Goal: Communication & Community: Answer question/provide support

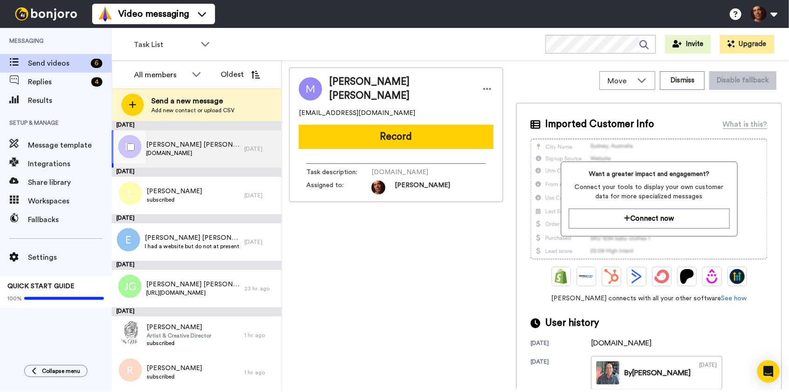
click at [206, 154] on span "tomorrowisalwaysnew.com" at bounding box center [193, 152] width 94 height 7
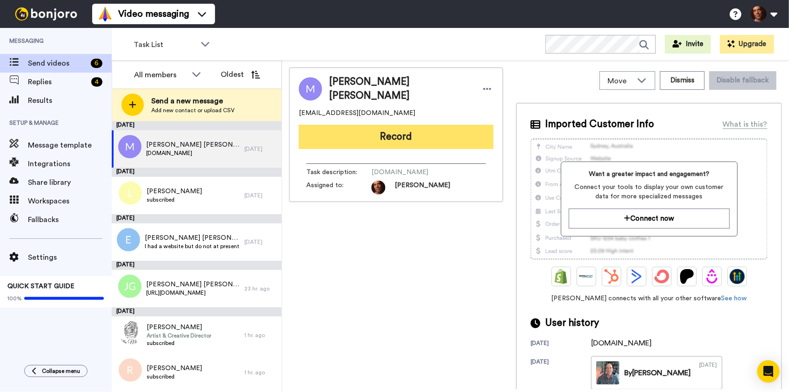
click at [359, 133] on button "Record" at bounding box center [396, 137] width 194 height 24
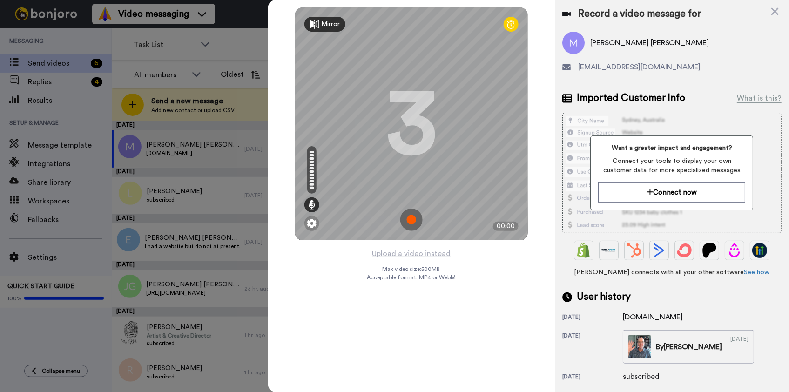
click at [411, 221] on img at bounding box center [411, 219] width 22 height 22
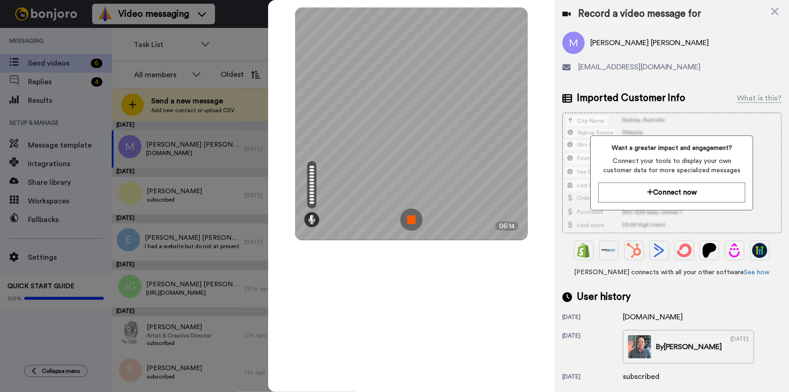
click at [411, 221] on img at bounding box center [411, 219] width 22 height 22
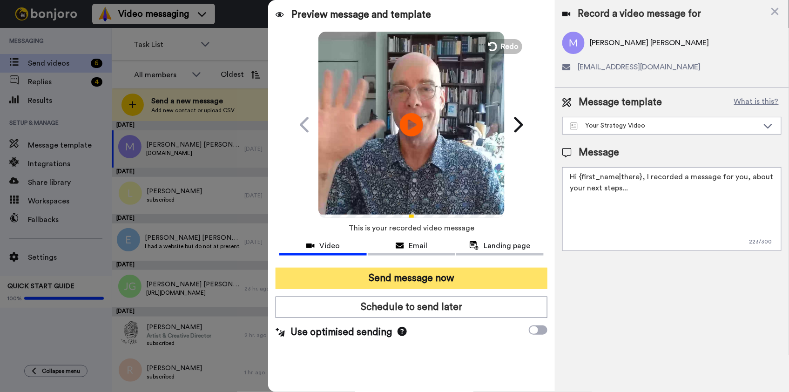
click at [442, 274] on button "Send message now" at bounding box center [410, 278] width 271 height 21
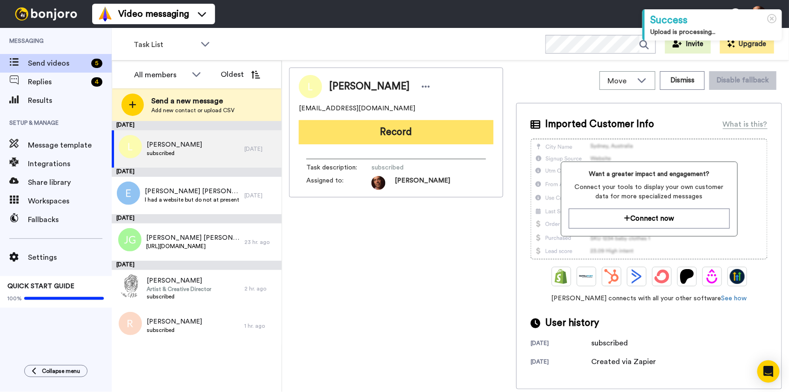
click at [415, 128] on button "Record" at bounding box center [396, 132] width 194 height 24
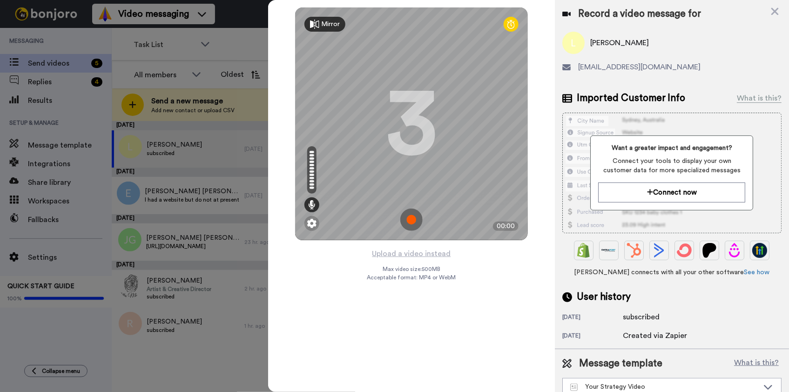
scroll to position [12, 0]
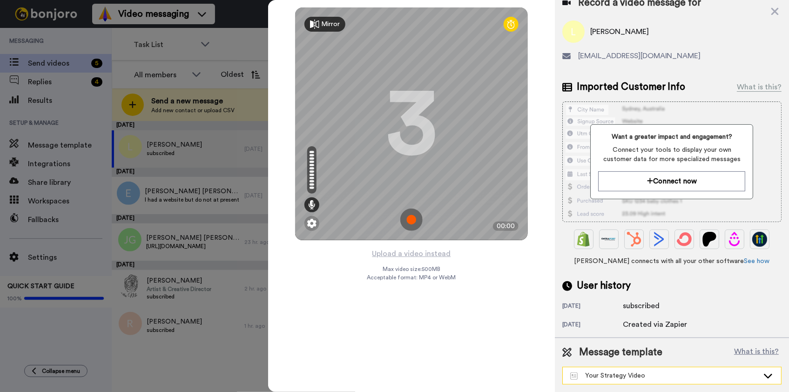
click at [762, 377] on icon at bounding box center [767, 375] width 11 height 9
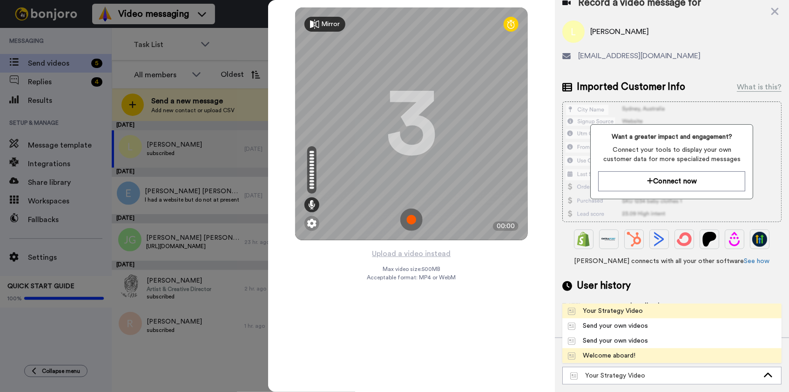
click at [636, 351] on span "Welcome aboard!" at bounding box center [601, 355] width 79 height 9
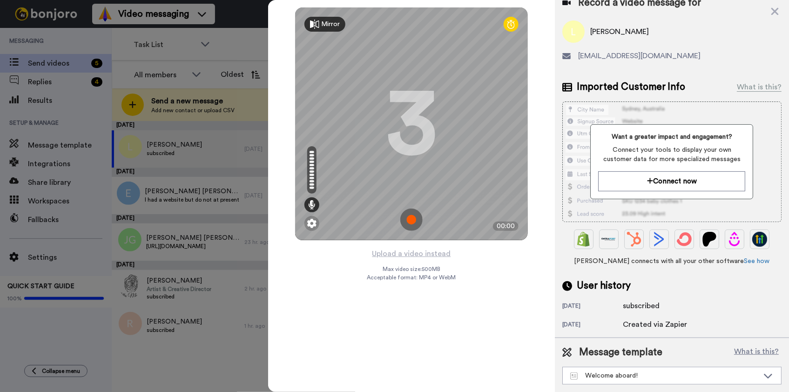
click at [413, 219] on img at bounding box center [411, 219] width 22 height 22
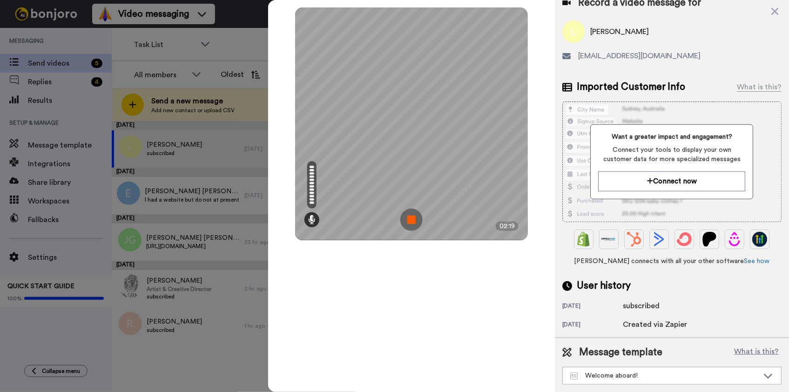
click at [413, 219] on img at bounding box center [411, 219] width 22 height 22
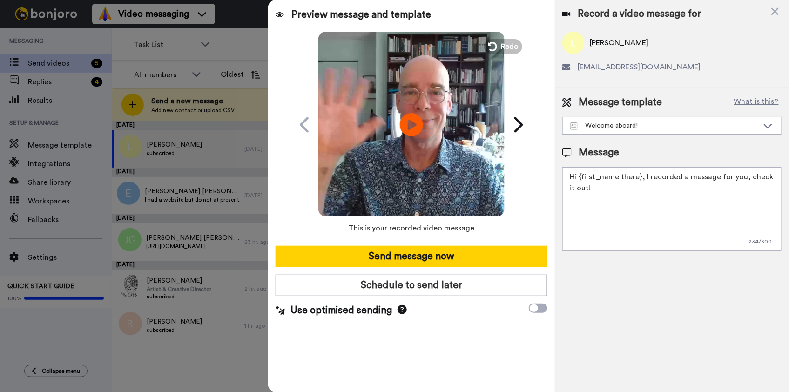
scroll to position [0, 0]
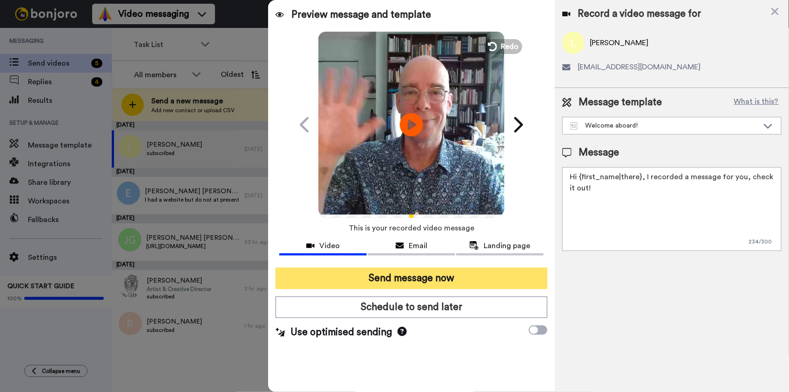
click at [395, 278] on button "Send message now" at bounding box center [410, 278] width 271 height 21
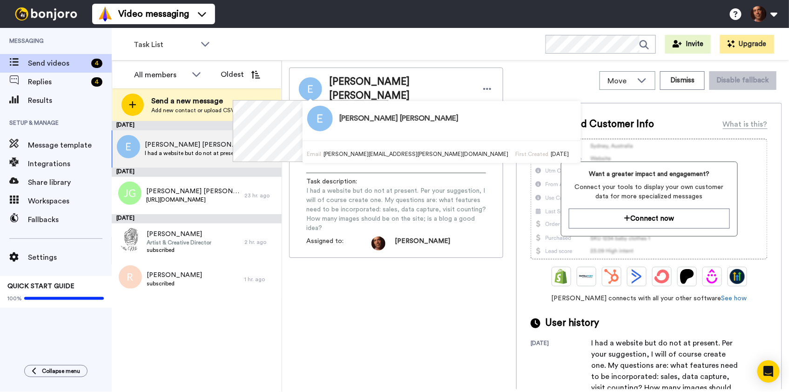
click at [448, 270] on div "Eric Cato Eric Cato eric.v.cato@gmail.com Record Task description : I had a web…" at bounding box center [396, 227] width 214 height 321
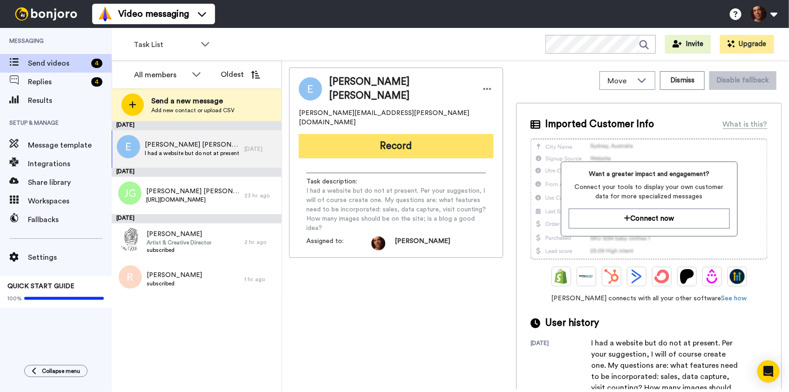
click at [435, 134] on button "Record" at bounding box center [396, 146] width 194 height 24
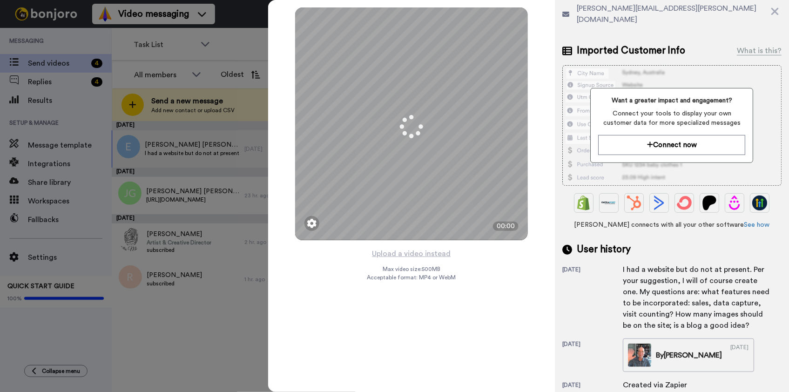
scroll to position [127, 0]
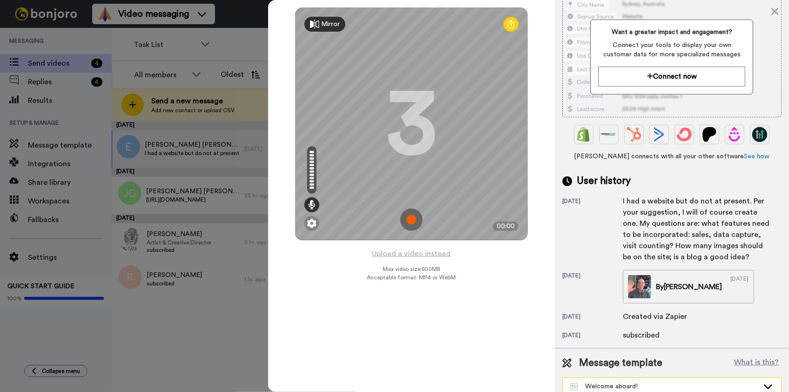
click at [667, 382] on div "Welcome aboard!" at bounding box center [664, 386] width 188 height 9
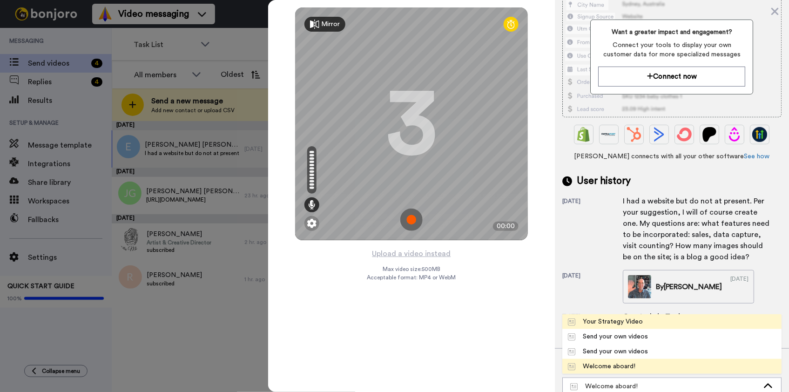
click at [645, 317] on span "Your Strategy Video" at bounding box center [605, 321] width 87 height 9
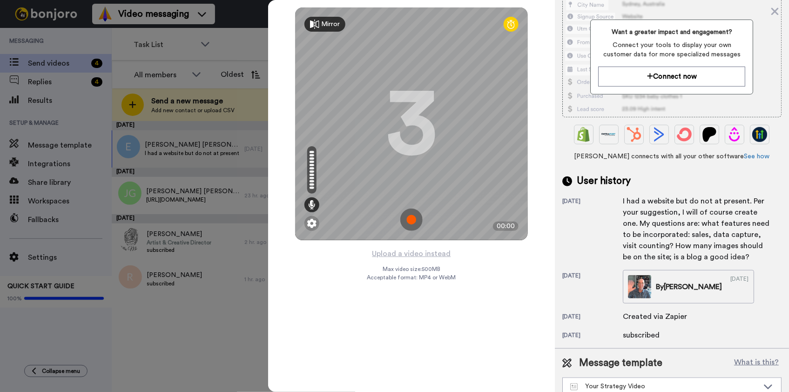
click at [409, 221] on img at bounding box center [411, 219] width 22 height 22
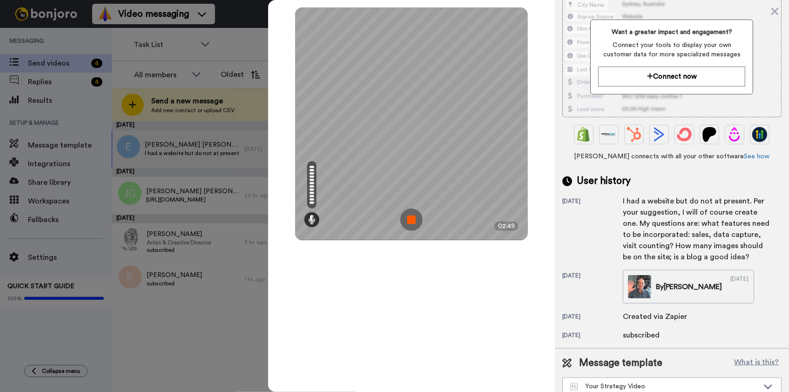
click at [411, 218] on img at bounding box center [411, 219] width 22 height 22
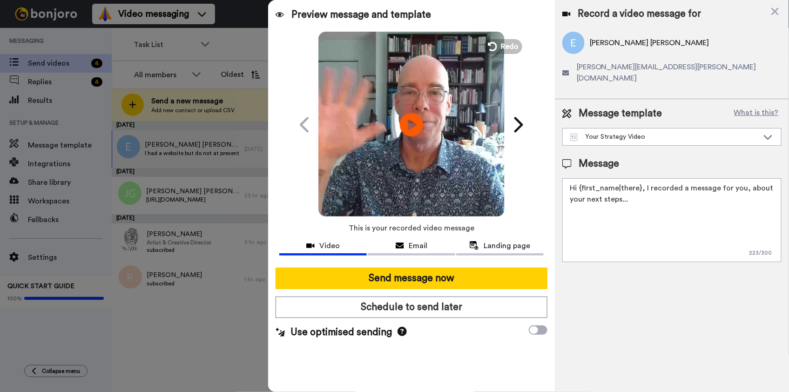
scroll to position [0, 0]
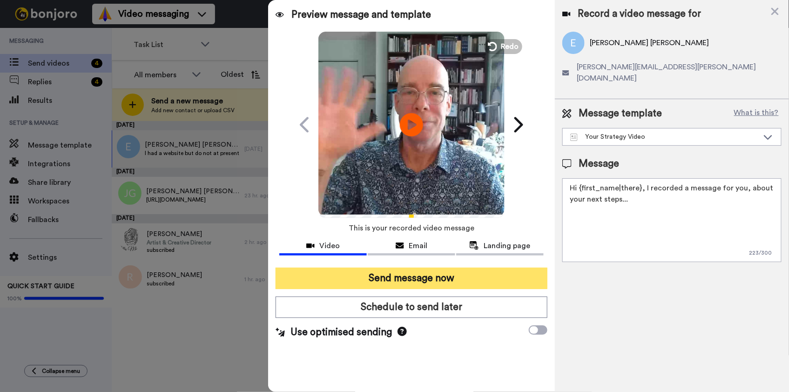
click at [385, 273] on button "Send message now" at bounding box center [410, 278] width 271 height 21
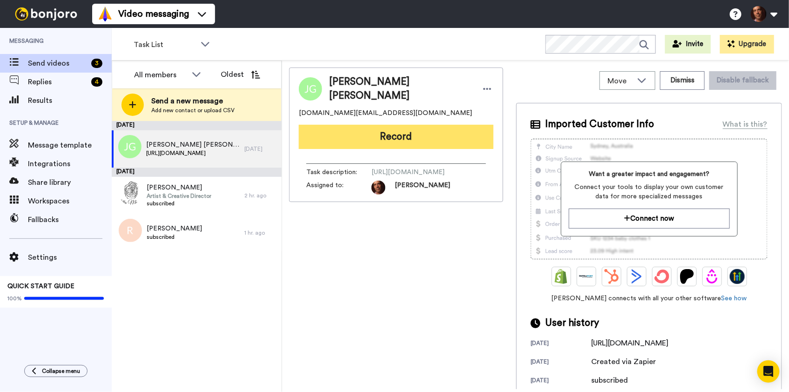
click at [380, 133] on button "Record" at bounding box center [396, 137] width 194 height 24
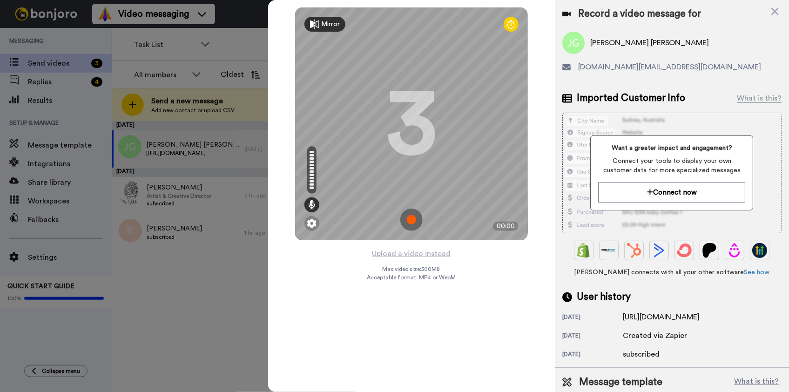
scroll to position [30, 0]
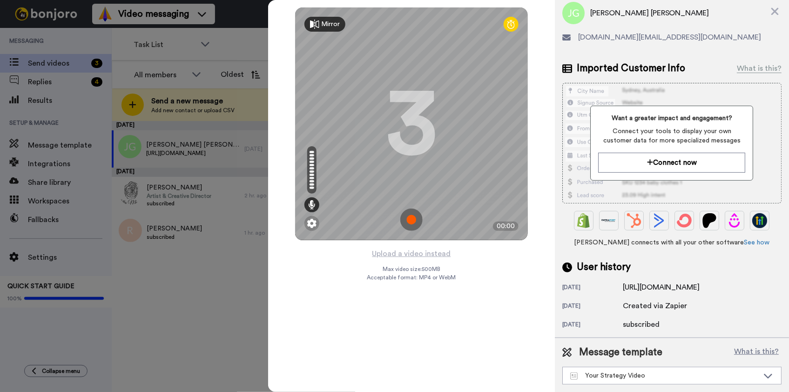
click at [412, 221] on img at bounding box center [411, 219] width 22 height 22
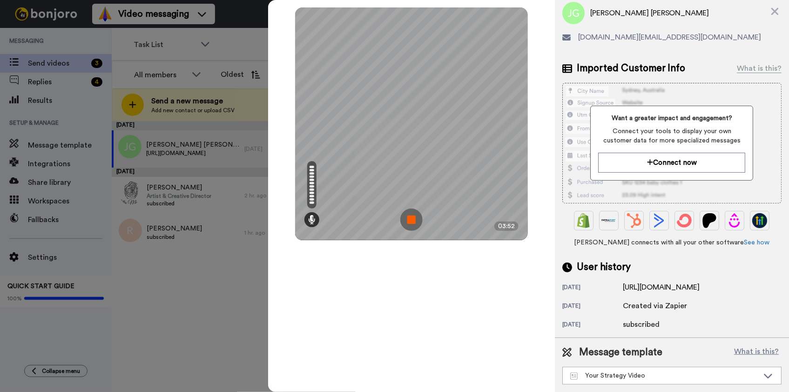
click at [412, 221] on img at bounding box center [411, 219] width 22 height 22
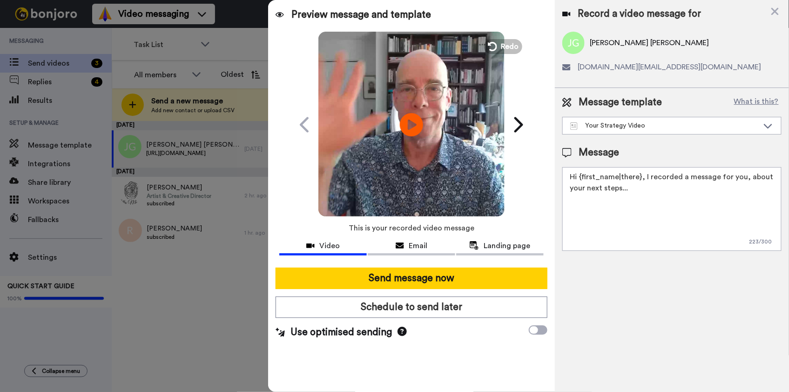
scroll to position [0, 0]
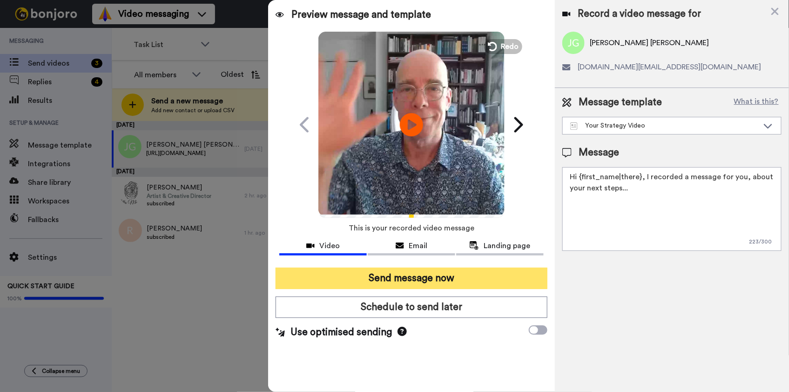
click at [400, 279] on button "Send message now" at bounding box center [410, 278] width 271 height 21
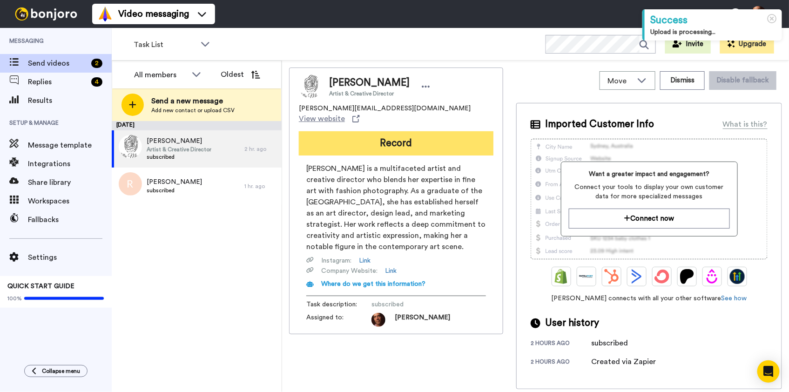
click at [415, 131] on button "Record" at bounding box center [396, 143] width 194 height 24
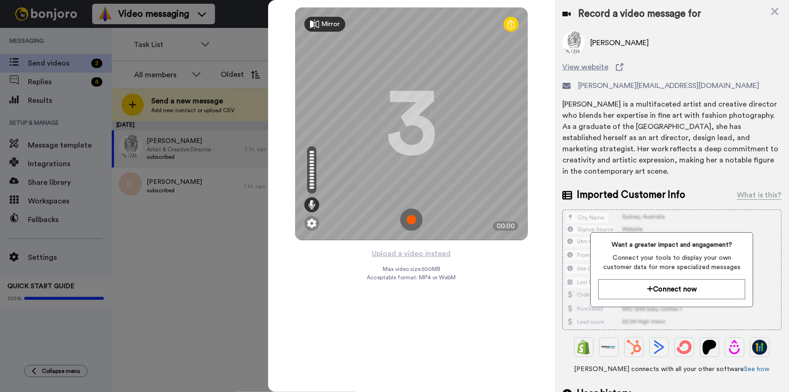
click at [411, 223] on img at bounding box center [411, 219] width 22 height 22
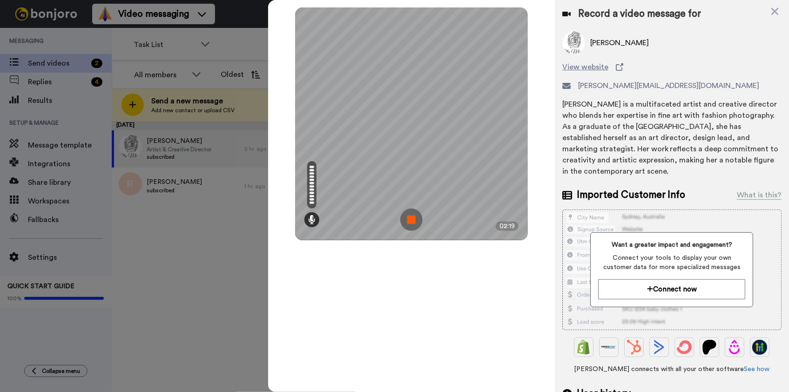
click at [411, 223] on img at bounding box center [411, 219] width 22 height 22
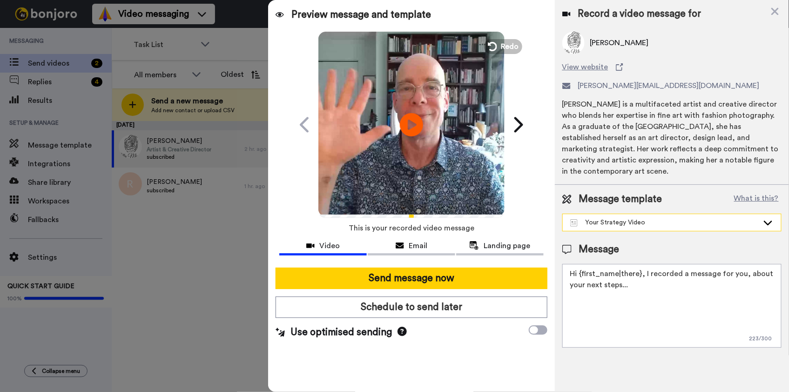
click at [632, 221] on div "Your Strategy Video" at bounding box center [664, 222] width 188 height 9
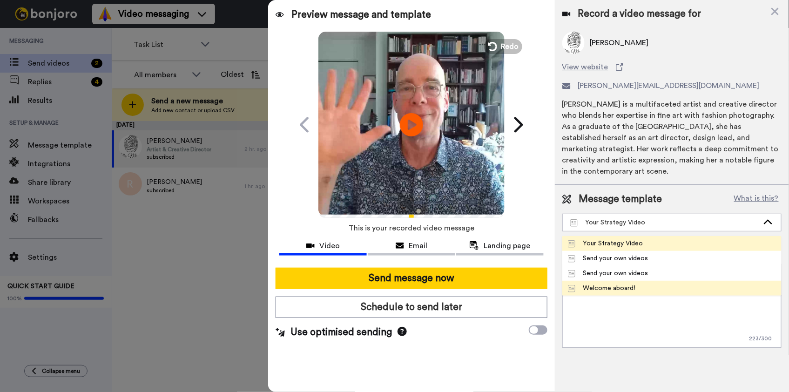
click at [603, 290] on div "Welcome aboard!" at bounding box center [602, 287] width 68 height 9
type textarea "Hi {first_name|there}, I recorded a message for you, check it out!"
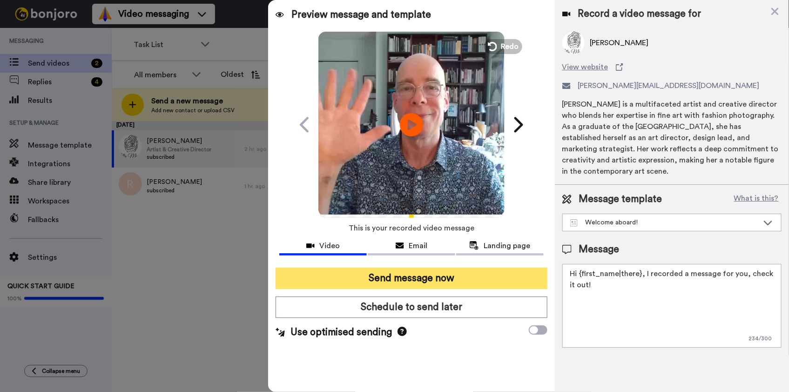
click at [461, 272] on button "Send message now" at bounding box center [410, 278] width 271 height 21
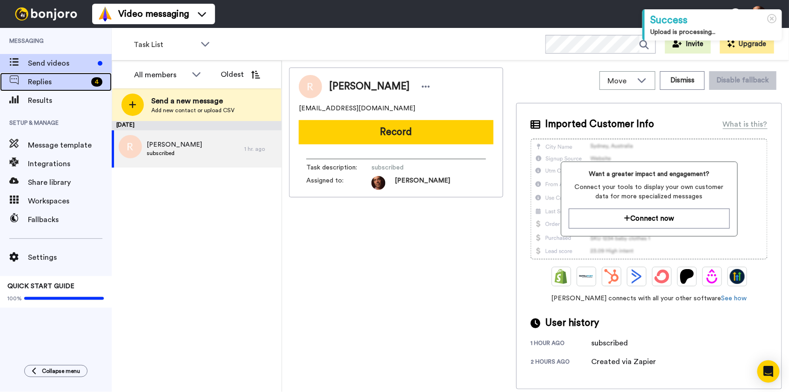
click at [60, 78] on span "Replies" at bounding box center [58, 81] width 60 height 11
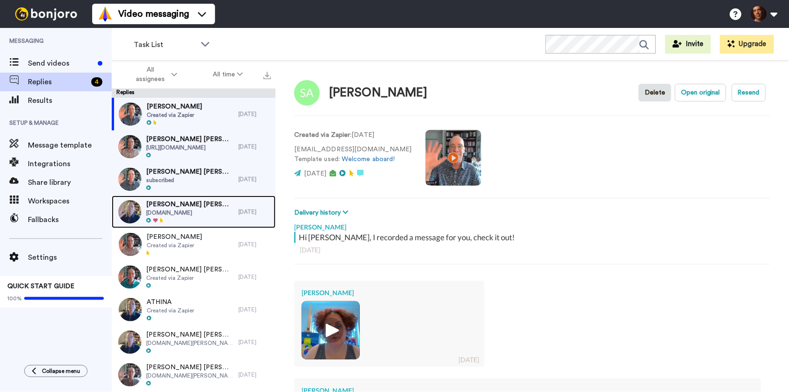
click at [205, 220] on div at bounding box center [189, 220] width 87 height 7
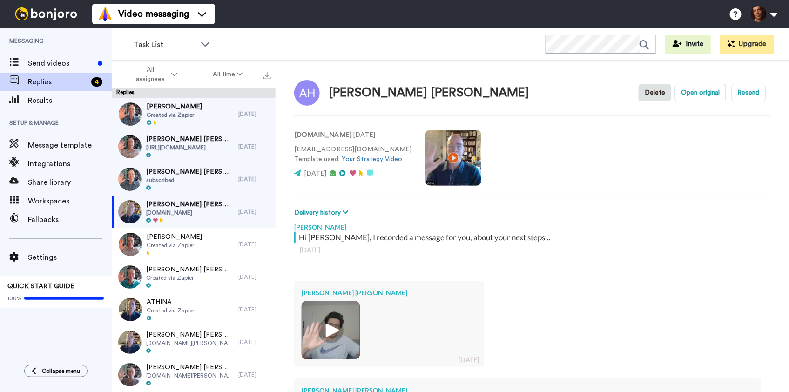
scroll to position [154, 0]
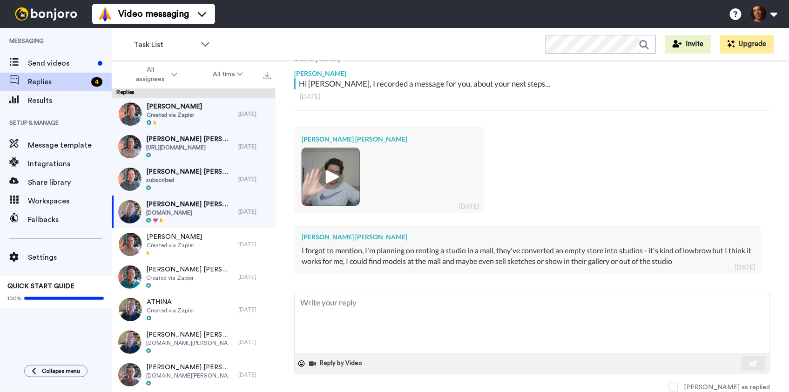
click at [334, 174] on img at bounding box center [331, 177] width 26 height 26
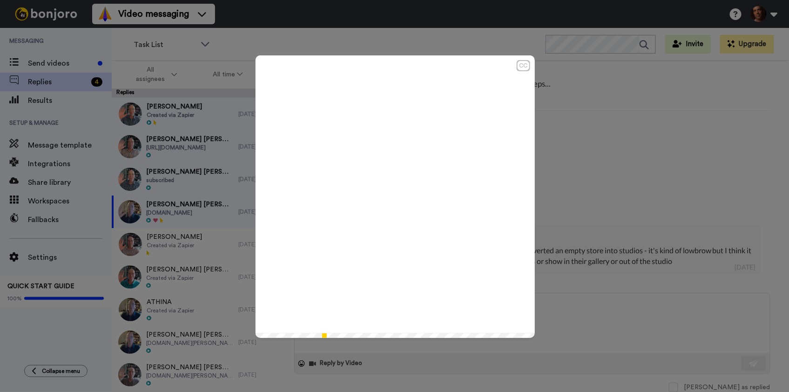
click at [393, 195] on icon "Play/Pause" at bounding box center [394, 196] width 25 height 44
click at [655, 187] on div "CC Play/Pause 3:25 / 3:26" at bounding box center [394, 196] width 789 height 392
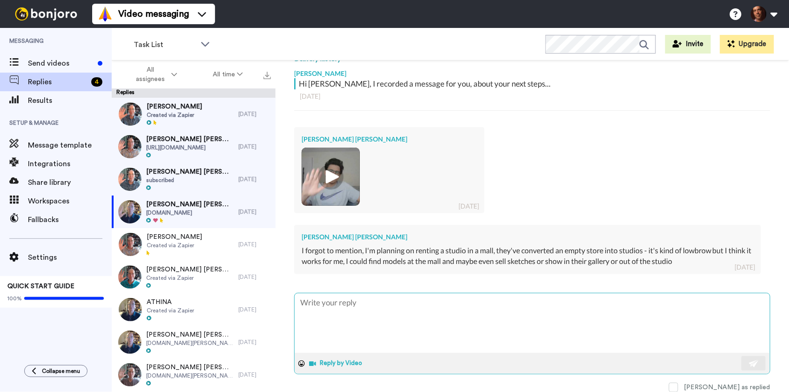
click at [328, 362] on button "Reply by Video" at bounding box center [336, 363] width 57 height 14
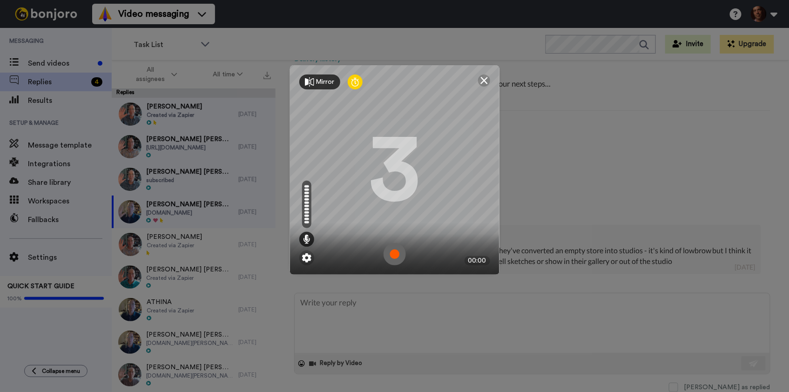
click at [394, 254] on img at bounding box center [394, 254] width 22 height 22
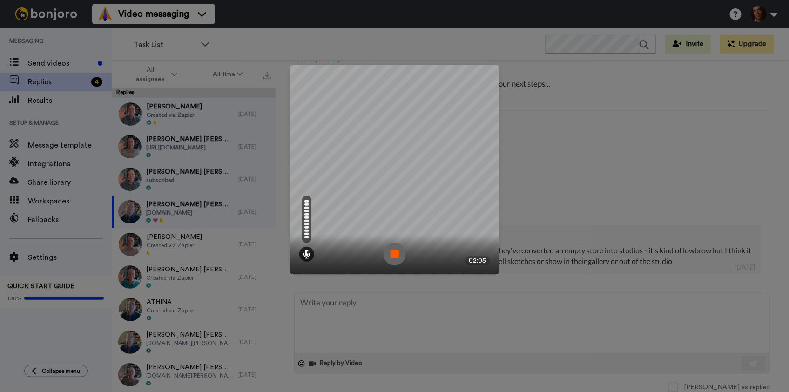
click at [394, 254] on img at bounding box center [394, 254] width 22 height 22
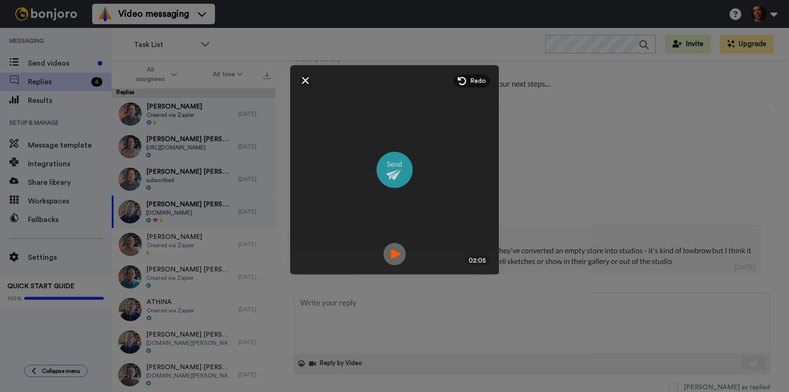
click at [400, 170] on img at bounding box center [394, 170] width 36 height 36
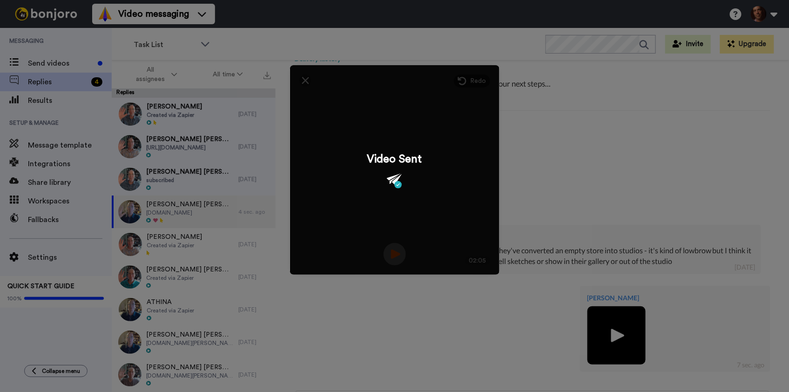
click at [527, 185] on div "Mirror Redo 3 02:05 Video Sent" at bounding box center [394, 196] width 789 height 392
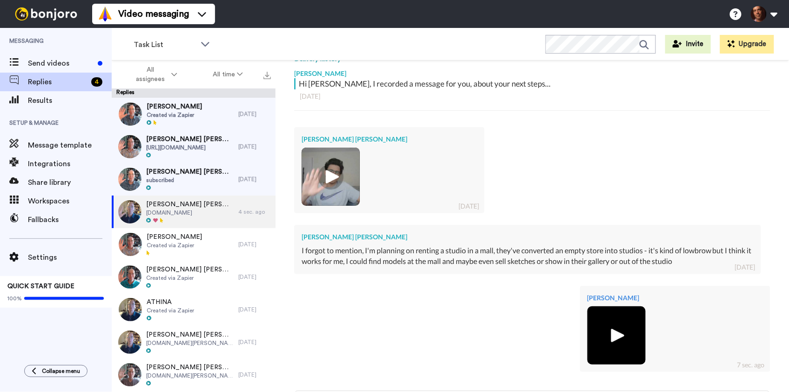
scroll to position [251, 0]
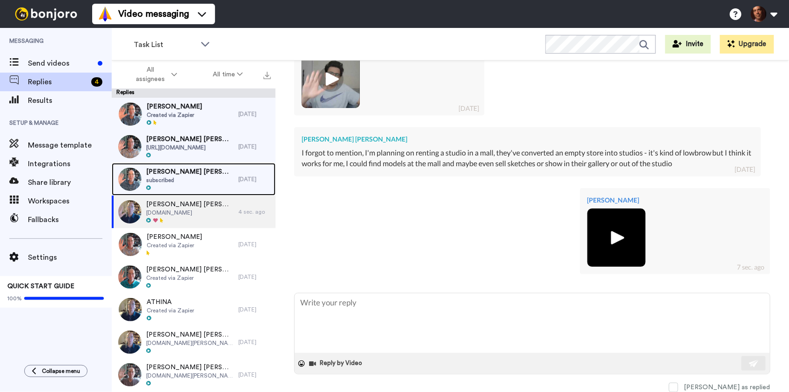
click at [185, 182] on span "subscribed" at bounding box center [189, 179] width 87 height 7
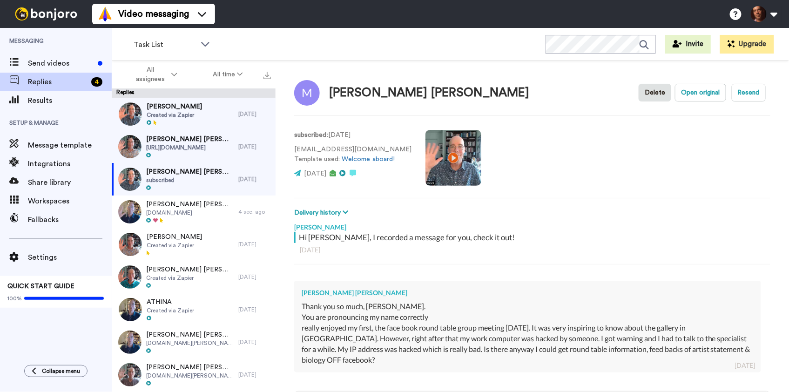
scroll to position [98, 0]
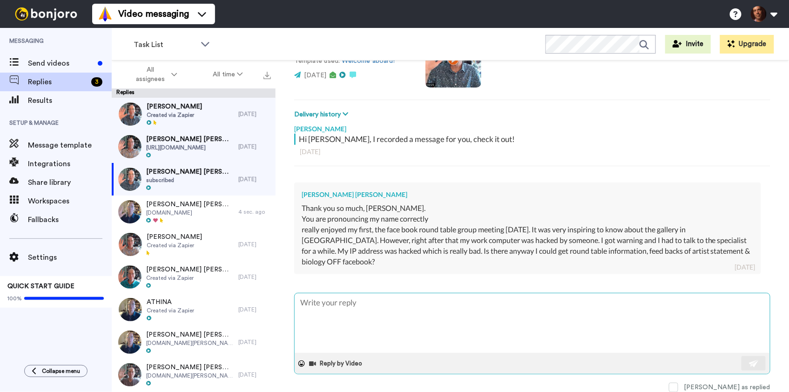
click at [355, 319] on textarea at bounding box center [532, 323] width 475 height 60
type textarea "x"
type textarea "D"
type textarea "x"
type textarea "De"
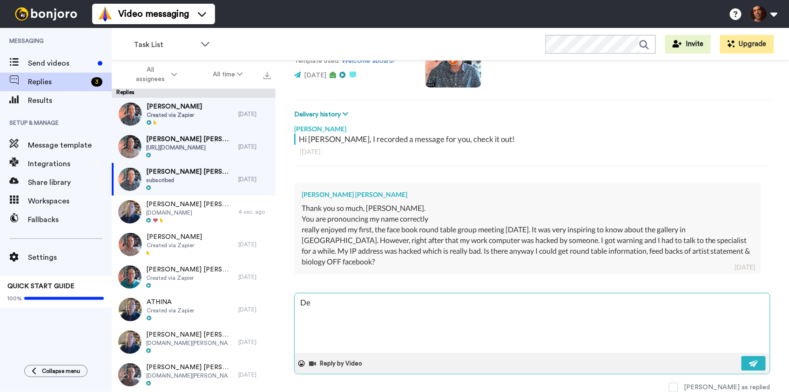
type textarea "x"
type textarea "Dea"
type textarea "x"
type textarea "Dear"
type textarea "x"
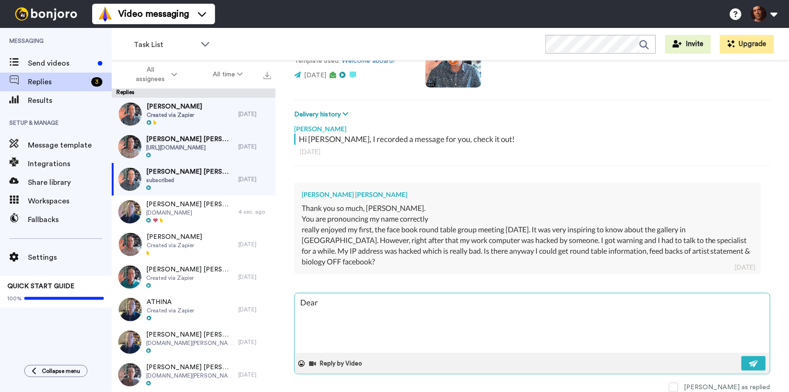
type textarea "Dear M"
type textarea "x"
type textarea "Dear MA"
type textarea "x"
type textarea "Dear MAk"
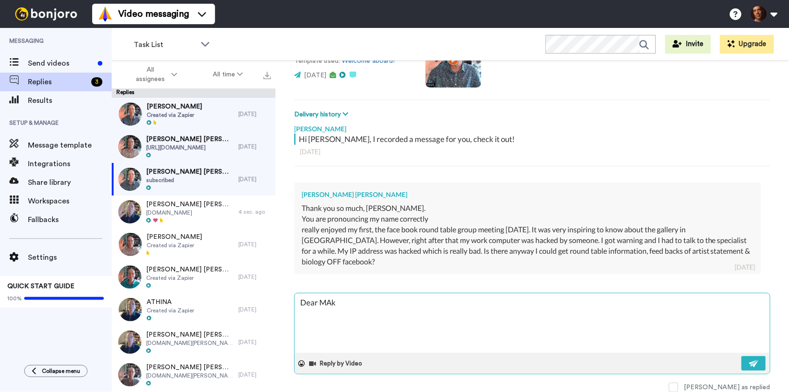
type textarea "x"
type textarea "Dear MAki,"
type textarea "x"
type textarea "Dear MAki,"
type textarea "x"
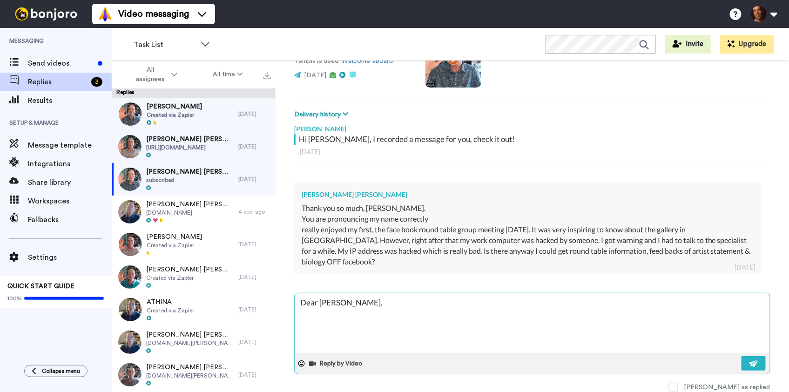
type textarea "Dear MAki, Y"
type textarea "x"
type textarea "Dear MAki, Ye"
type textarea "x"
type textarea "Dear MAki, Yes"
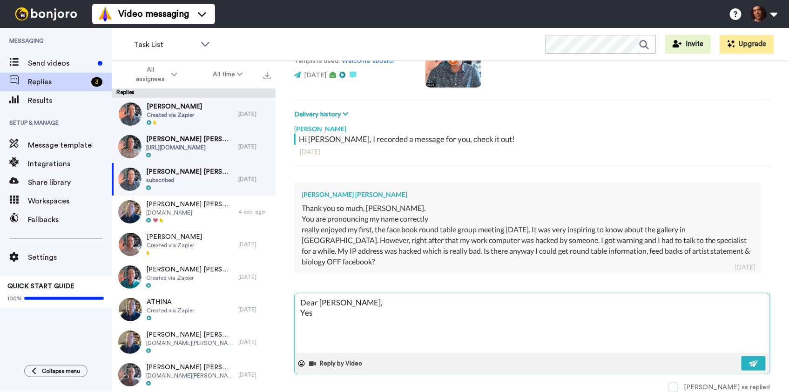
type textarea "x"
type textarea "Dear MAki, Yes,"
type textarea "x"
type textarea "Dear MAki, Yes,"
type textarea "x"
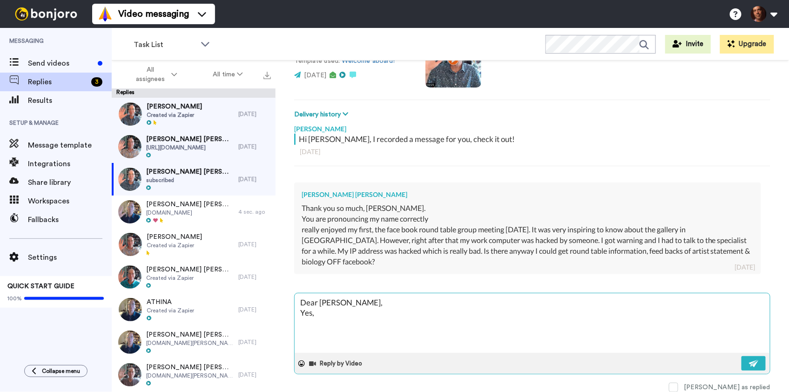
type textarea "Dear MAki, Yes, p"
type textarea "x"
type textarea "Dear MAki, Yes, po"
type textarea "x"
type textarea "Dear MAki, Yes, pos"
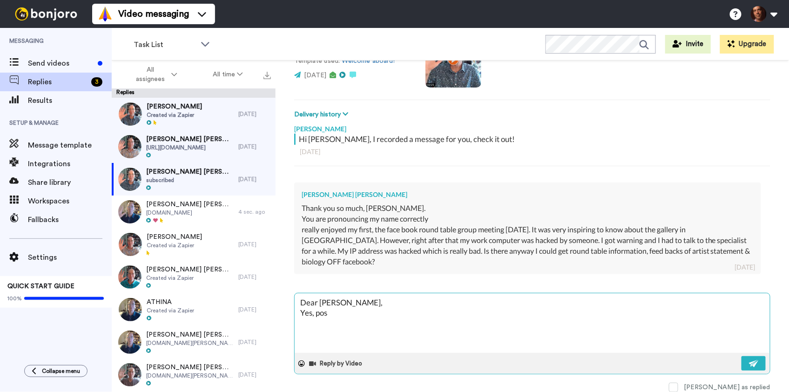
type textarea "x"
type textarea "Dear MAki, Yes, post"
type textarea "x"
type textarea "Dear MAki, Yes, post"
type textarea "x"
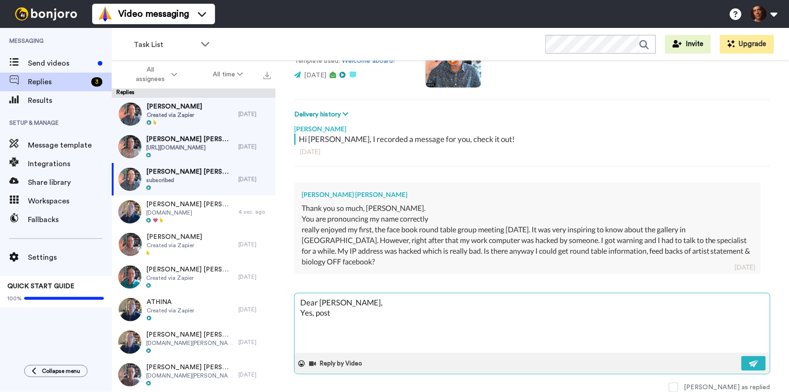
type textarea "Dear MAki, Yes, post y"
type textarea "x"
type textarea "Dear MAki, Yes, post yo"
type textarea "x"
type textarea "Dear MAki, Yes, post you"
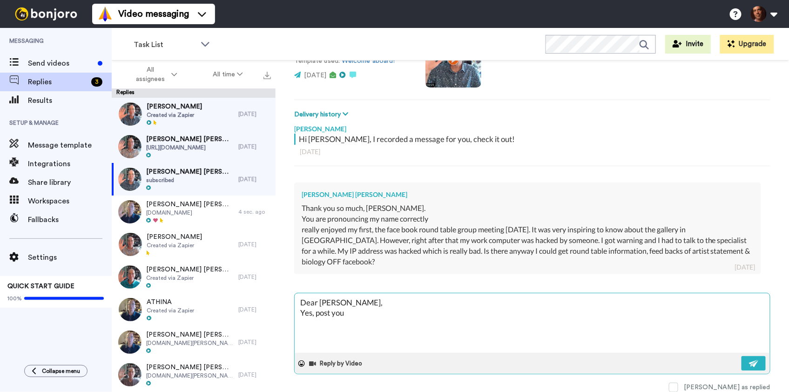
type textarea "x"
type textarea "Dear MAki, Yes, post your"
type textarea "x"
type textarea "Dear MAki, Yes, post your"
type textarea "x"
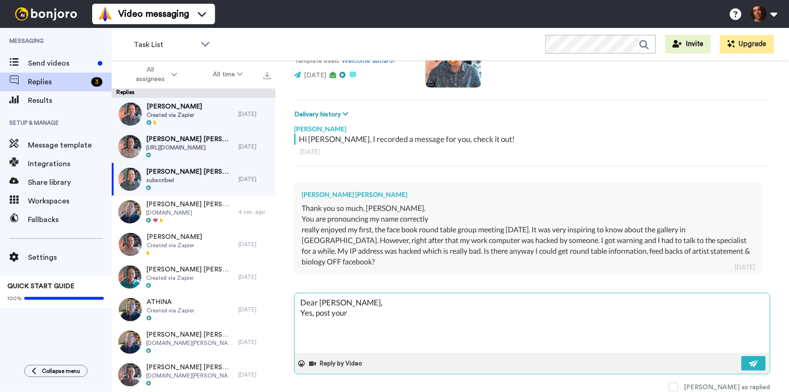
type textarea "Dear MAki, Yes, post your b"
type textarea "x"
type textarea "Dear MAki, Yes, post your bi"
type textarea "x"
type textarea "Dear MAki, Yes, post your bio"
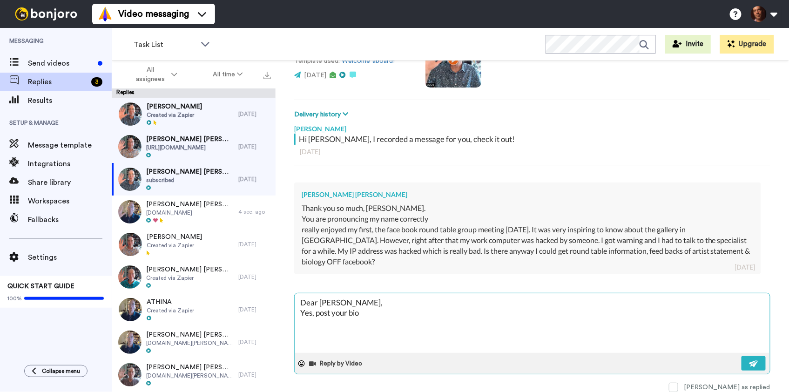
type textarea "x"
type textarea "Dear MAki, Yes, post your bio"
type textarea "x"
type textarea "Dear MAki, Yes, post your bio a"
type textarea "x"
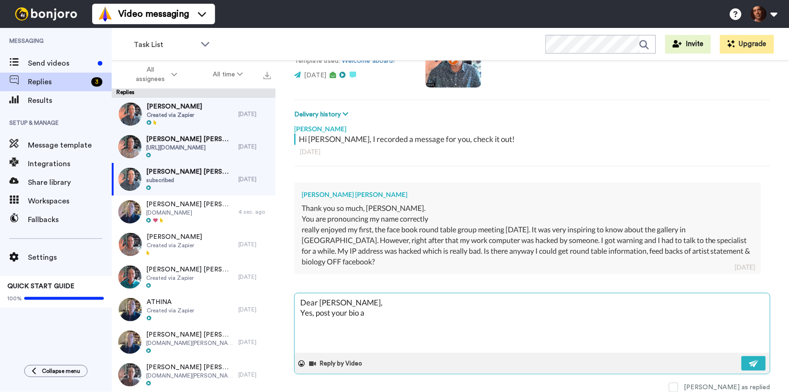
type textarea "Dear MAki, Yes, post your bio an"
type textarea "x"
type textarea "Dear MAki, Yes, post your bio and"
type textarea "x"
type textarea "Dear MAki, Yes, post your bio and"
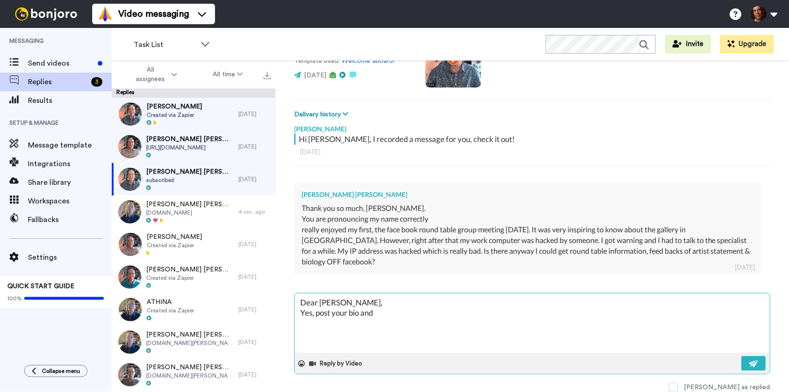
type textarea "x"
type textarea "Dear MAki, Yes, post your bio and s"
type textarea "x"
type textarea "Dear MAki, Yes, post your bio and st"
type textarea "x"
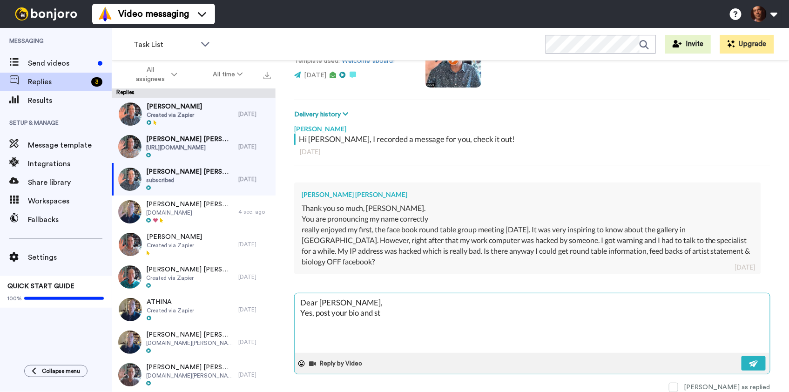
type textarea "Dear MAki, Yes, post your bio and sta"
type textarea "x"
type textarea "Dear MAki, Yes, post your bio and stat"
type textarea "x"
type textarea "Dear MAki, Yes, post your bio and state"
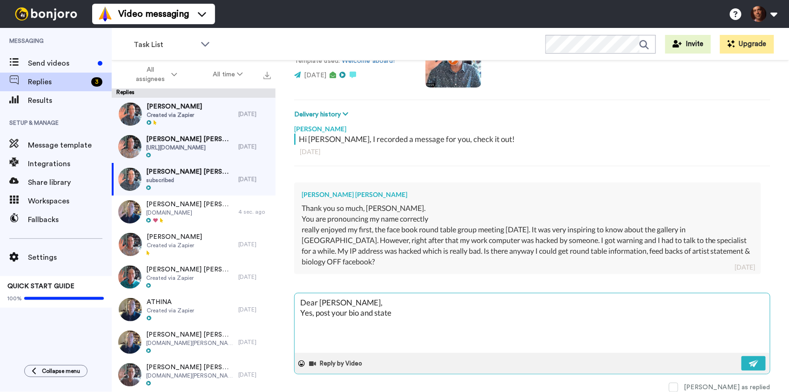
type textarea "x"
type textarea "Dear MAki, Yes, post your bio and statem"
type textarea "x"
type textarea "Dear MAki, Yes, post your bio and stateme"
type textarea "x"
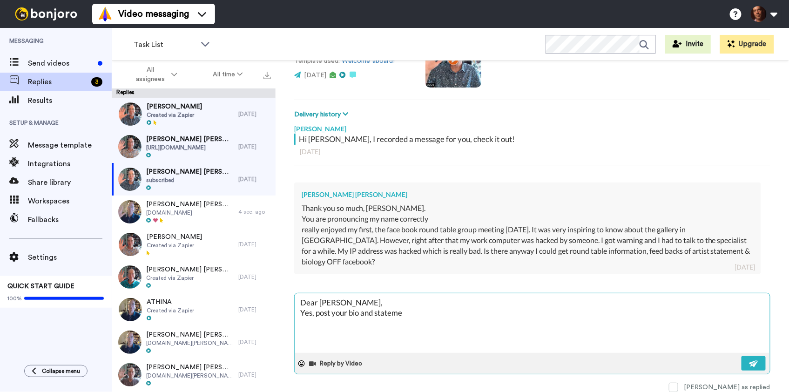
type textarea "Dear MAki, Yes, post your bio and statemen"
type textarea "x"
type textarea "Dear MAki, Yes, post your bio and statement"
type textarea "x"
type textarea "Dear MAki, Yes, post your bio and statement"
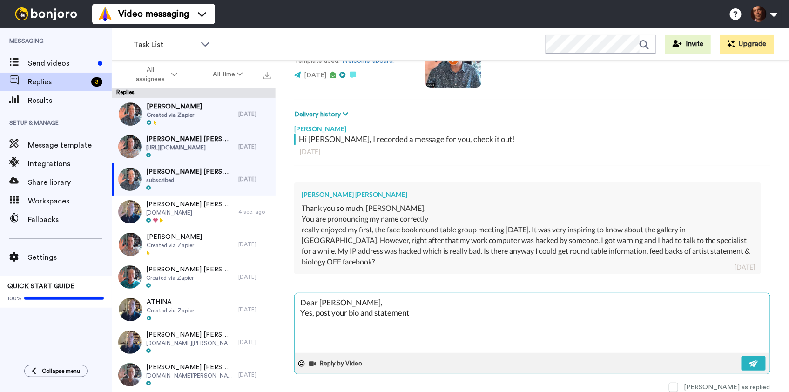
type textarea "x"
type textarea "Dear MAki, Yes, post your bio and statement i"
type textarea "x"
type textarea "Dear MAki, Yes, post your bio and statement in"
type textarea "x"
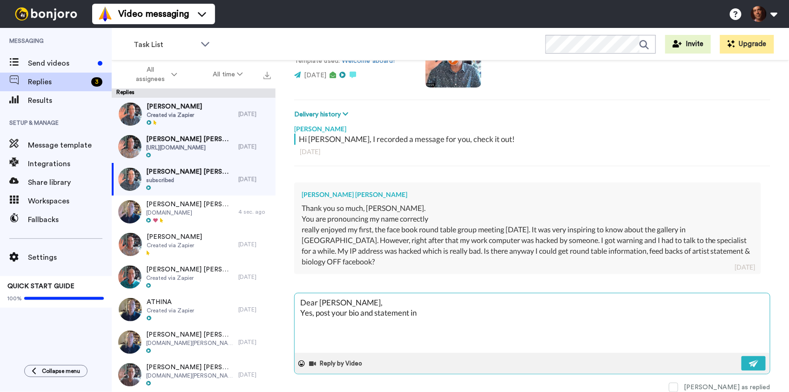
type textarea "Dear MAki, Yes, post your bio and statement in"
type textarea "x"
type textarea "Dear MAki, Yes, post your bio and statement in a"
type textarea "x"
type textarea "Dear MAki, Yes, post your bio and statement in a"
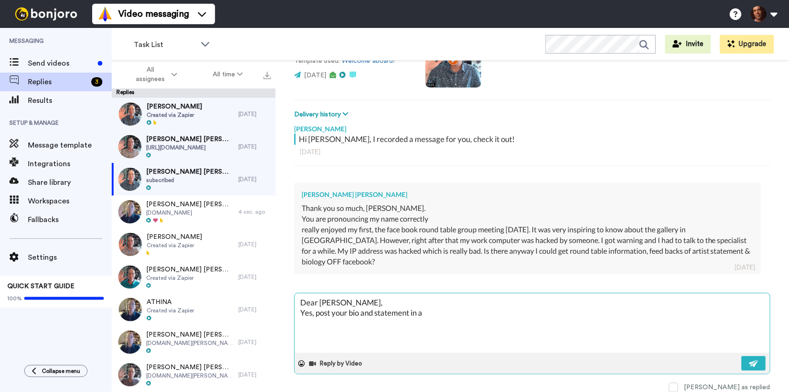
type textarea "x"
type textarea "Dear MAki, Yes, post your bio and statement in a f"
type textarea "x"
type textarea "Dear MAki, Yes, post your bio and statement in a fa"
type textarea "x"
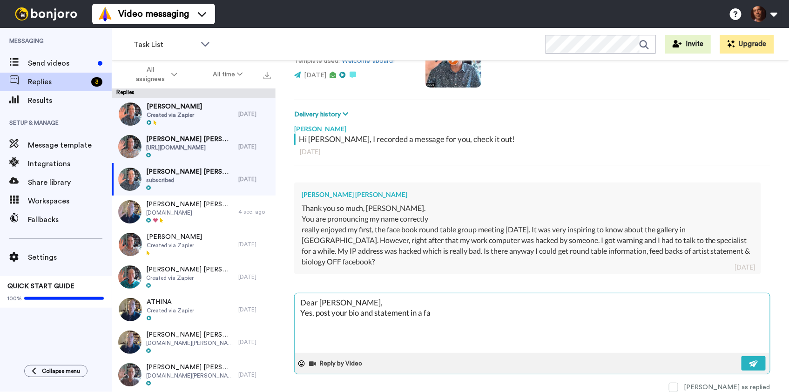
type textarea "Dear MAki, Yes, post your bio and statement in a fac"
type textarea "x"
type textarea "Dear MAki, Yes, post your bio and statement in a face"
type textarea "x"
type textarea "Dear MAki, Yes, post your bio and statement in a faceb"
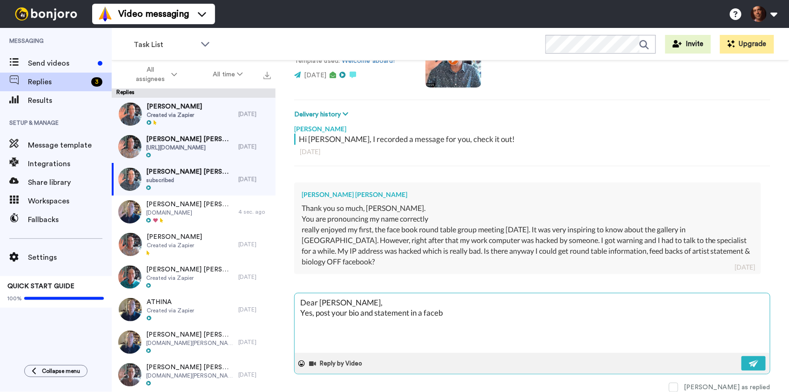
type textarea "x"
type textarea "Dear MAki, Yes, post your bio and statement in a facebo"
type textarea "x"
type textarea "Dear MAki, Yes, post your bio and statement in a faceboo"
type textarea "x"
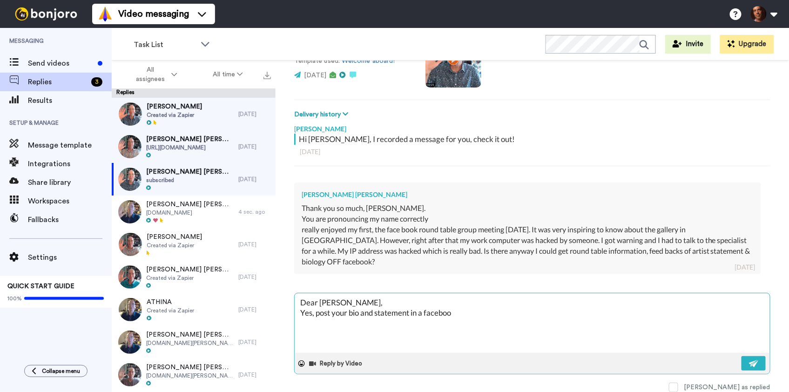
type textarea "Dear MAki, Yes, post your bio and statement in a facebook"
type textarea "x"
type textarea "Dear MAki, Yes, post your bio and statement in a facebook"
type textarea "x"
type textarea "Dear MAki, Yes, post your bio and statement in a facebook p"
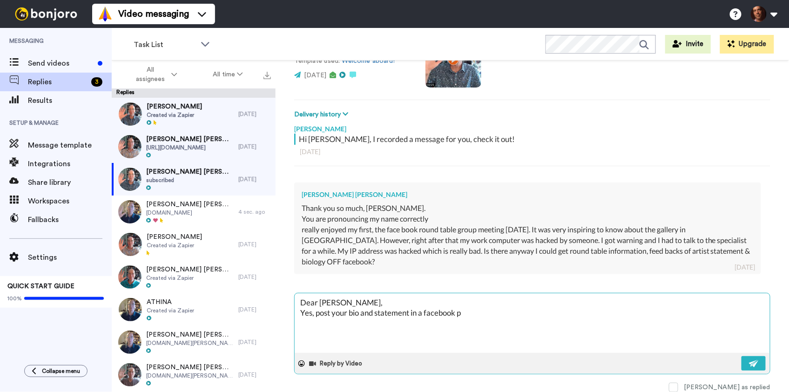
type textarea "x"
type textarea "Dear MAki, Yes, post your bio and statement in a facebook po"
type textarea "x"
type textarea "Dear MAki, Yes, post your bio and statement in a facebook pos"
type textarea "x"
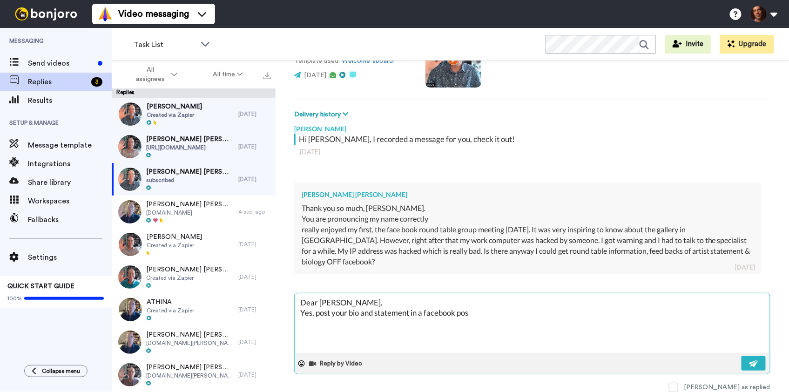
type textarea "Dear MAki, Yes, post your bio and statement in a facebook post"
type textarea "x"
type textarea "Dear MAki, Yes, post your bio and statement in a facebook post"
type textarea "x"
type textarea "Dear MAki, Yes, post your bio and statement in a facebook post a"
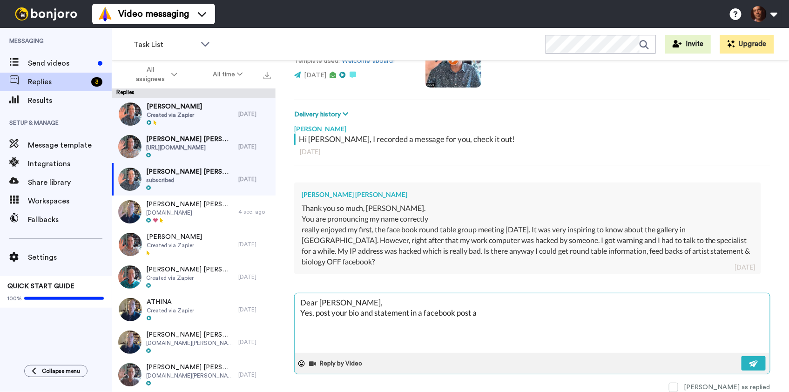
type textarea "x"
type textarea "Dear MAki, Yes, post your bio and statement in a facebook post an"
type textarea "x"
type textarea "Dear MAki, Yes, post your bio and statement in a facebook post and"
type textarea "x"
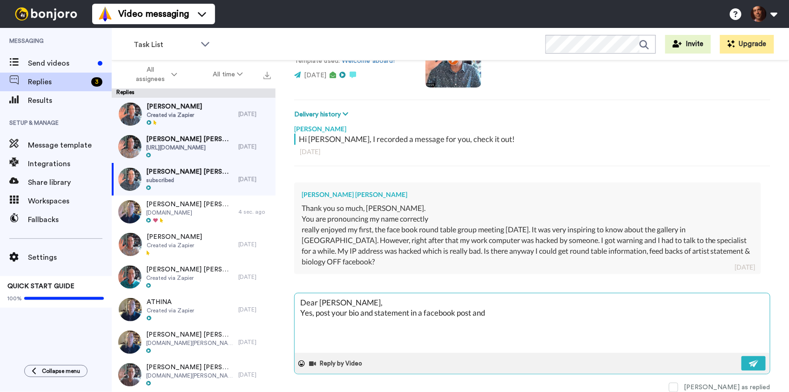
type textarea "Dear MAki, Yes, post your bio and statement in a facebook post and"
type textarea "x"
type textarea "Dear MAki, Yes, post your bio and statement in a facebook post and y"
type textarea "x"
type textarea "Dear MAki, Yes, post your bio and statement in a facebook post and yo"
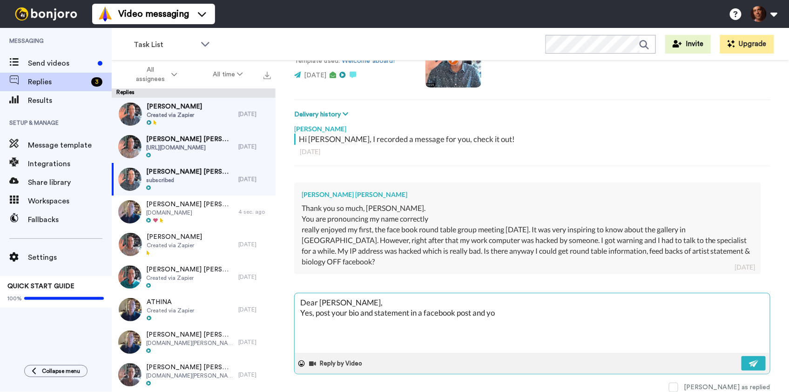
type textarea "x"
type textarea "Dear MAki, Yes, post your bio and statement in a facebook post and you"
type textarea "x"
type textarea "Dear MAki, Yes, post your bio and statement in a facebook post and you"
type textarea "x"
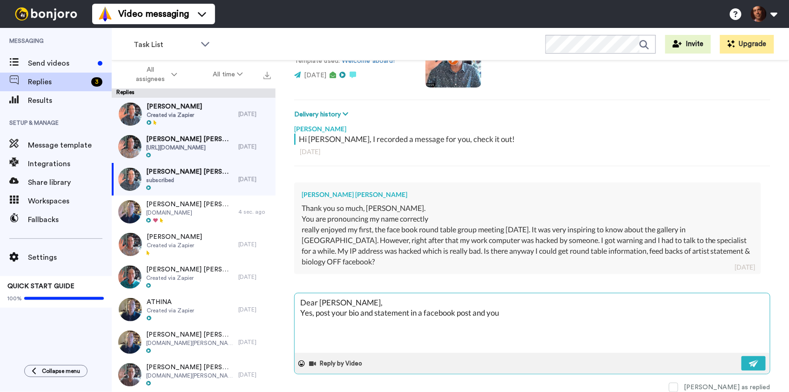
type textarea "Dear MAki, Yes, post your bio and statement in a facebook post and you w"
type textarea "x"
type textarea "Dear MAki, Yes, post your bio and statement in a facebook post and you wi"
type textarea "x"
type textarea "Dear MAki, Yes, post your bio and statement in a facebook post and you wil"
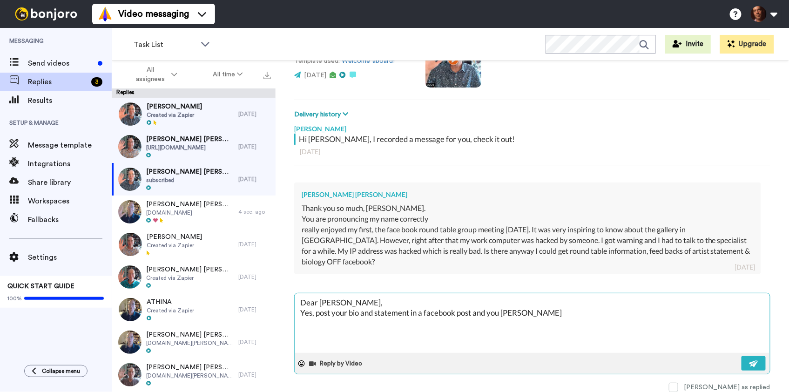
type textarea "x"
type textarea "Dear MAki, Yes, post your bio and statement in a facebook post and you will"
type textarea "x"
type textarea "Dear MAki, Yes, post your bio and statement in a facebook post and you will"
type textarea "x"
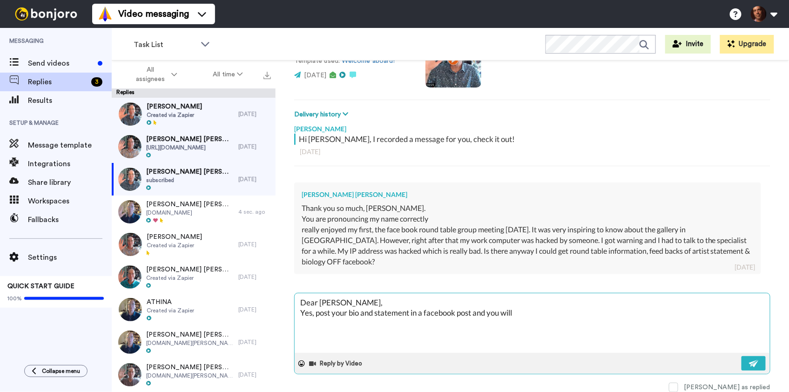
type textarea "Dear MAki, Yes, post your bio and statement in a facebook post and you will g"
type textarea "x"
type textarea "Dear MAki, Yes, post your bio and statement in a facebook post and you will ge"
type textarea "x"
type textarea "Dear MAki, Yes, post your bio and statement in a facebook post and you will get"
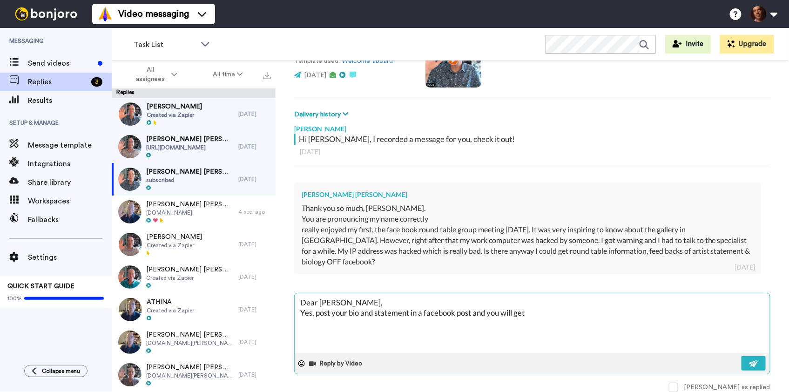
type textarea "x"
type textarea "Dear MAki, Yes, post your bio and statement in a facebook post and you will get"
type textarea "x"
type textarea "Dear MAki, Yes, post your bio and statement in a facebook post and you will get…"
type textarea "x"
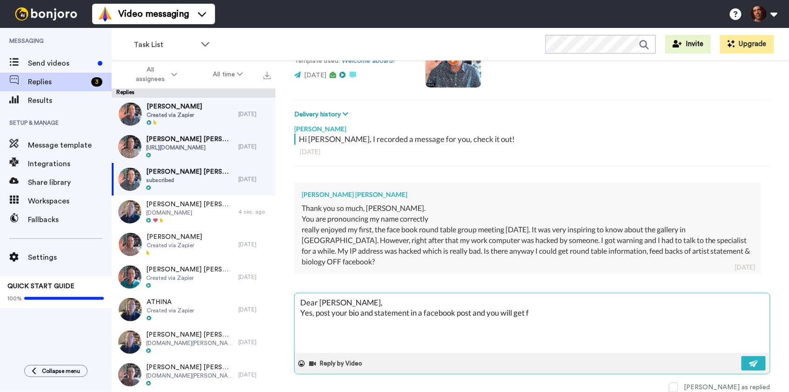
type textarea "Dear MAki, Yes, post your bio and statement in a facebook post and you will get…"
type textarea "x"
type textarea "Dear MAki, Yes, post your bio and statement in a facebook post and you will get…"
type textarea "x"
type textarea "Dear MAki, Yes, post your bio and statement in a facebook post and you will get…"
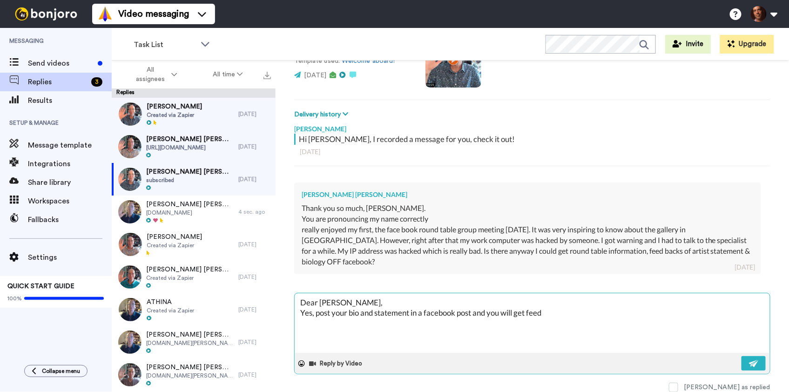
type textarea "x"
type textarea "Dear MAki, Yes, post your bio and statement in a facebook post and you will get…"
type textarea "x"
type textarea "Dear MAki, Yes, post your bio and statement in a facebook post and you will get…"
type textarea "x"
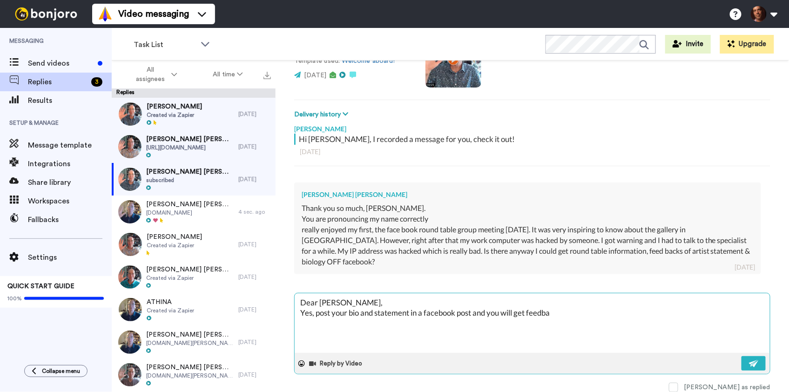
type textarea "Dear MAki, Yes, post your bio and statement in a facebook post and you will get…"
type textarea "x"
type textarea "Dear MAki, Yes, post your bio and statement in a facebook post and you will get…"
type textarea "x"
type textarea "Dear MAki, Yes, post your bio and statement in a facebook post and you will get…"
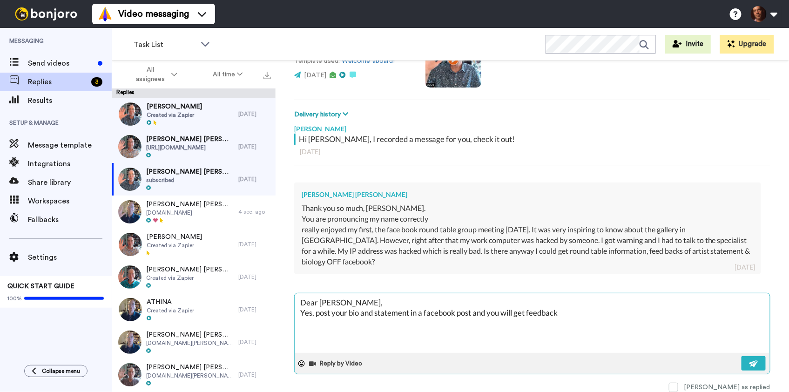
type textarea "x"
type textarea "Dear MAki, Yes, post your bio and statement in a facebook post and you will get…"
type textarea "x"
type textarea "Dear MAki, Yes, post your bio and statement in a facebook post and you will get…"
type textarea "x"
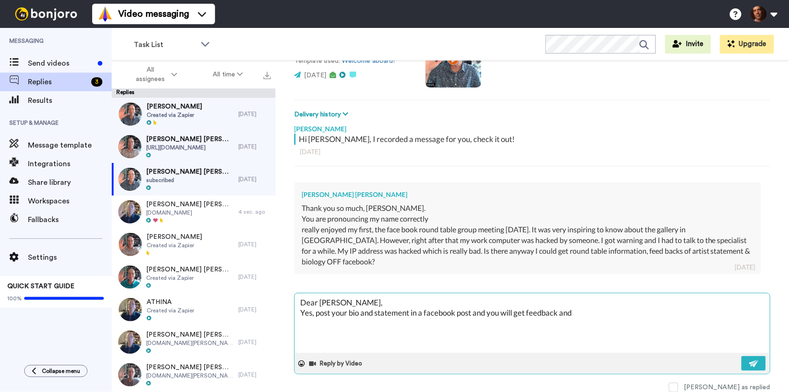
type textarea "Dear MAki, Yes, post your bio and statement in a facebook post and you will get…"
type textarea "x"
type textarea "Dear MAki, Yes, post your bio and statement in a facebook post and you will get…"
type textarea "x"
type textarea "Dear MAki, Yes, post your bio and statement in a facebook post and you will get…"
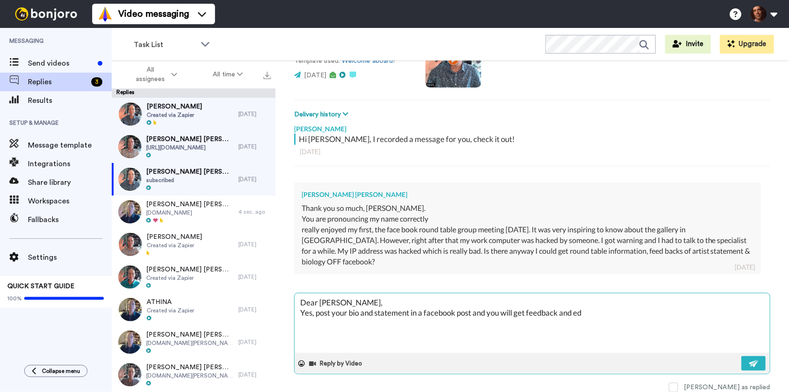
type textarea "x"
type textarea "Dear MAki, Yes, post your bio and statement in a facebook post and you will get…"
type textarea "x"
type textarea "Dear MAki, Yes, post your bio and statement in a facebook post and you will get…"
type textarea "x"
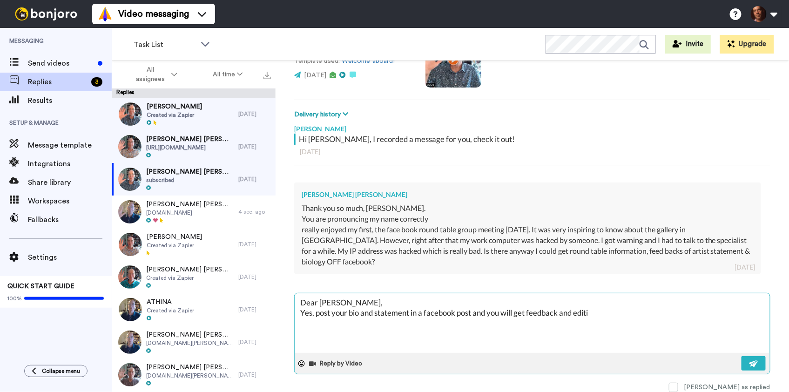
type textarea "Dear MAki, Yes, post your bio and statement in a facebook post and you will get…"
type textarea "x"
type textarea "Dear MAki, Yes, post your bio and statement in a facebook post and you will get…"
type textarea "x"
type textarea "Dear MAki, Yes, post your bio and statement in a facebook post and you will get…"
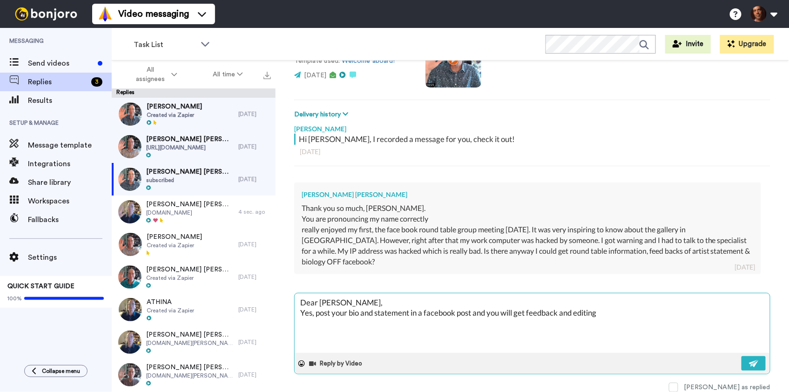
type textarea "x"
type textarea "Dear MAki, Yes, post your bio and statement in a facebook post and you will get…"
type textarea "x"
type textarea "Dear MAki, Yes, post your bio and statement in a facebook post and you will get…"
type textarea "x"
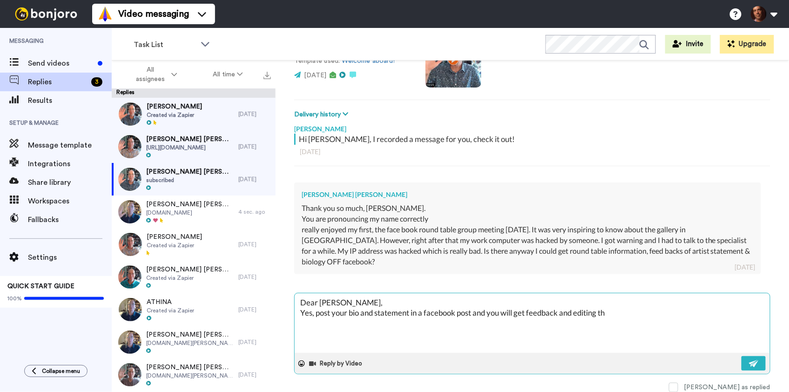
type textarea "Dear MAki, Yes, post your bio and statement in a facebook post and you will get…"
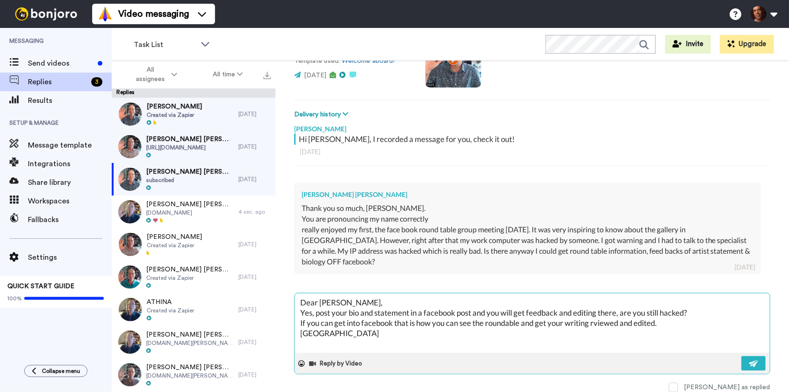
click at [330, 303] on textarea "Dear MAki, Yes, post your bio and statement in a facebook post and you will get…" at bounding box center [532, 323] width 475 height 60
click at [757, 364] on img at bounding box center [754, 363] width 10 height 7
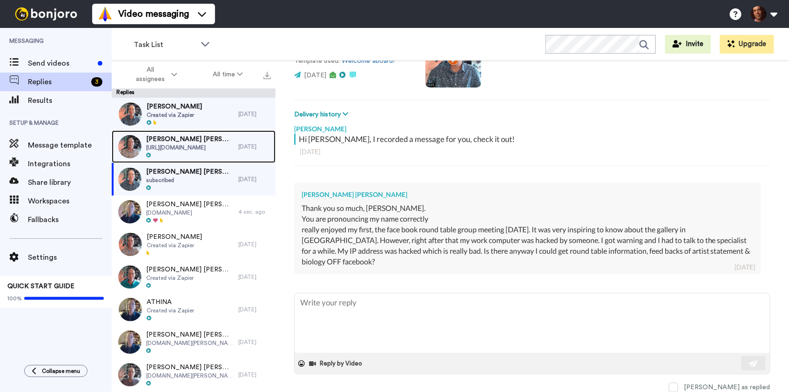
click at [201, 148] on span "https://www.robinschwartzphotography.com/" at bounding box center [189, 147] width 87 height 7
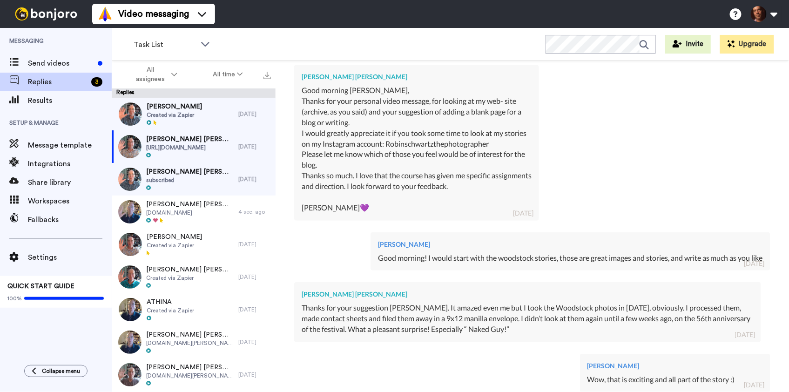
scroll to position [527, 0]
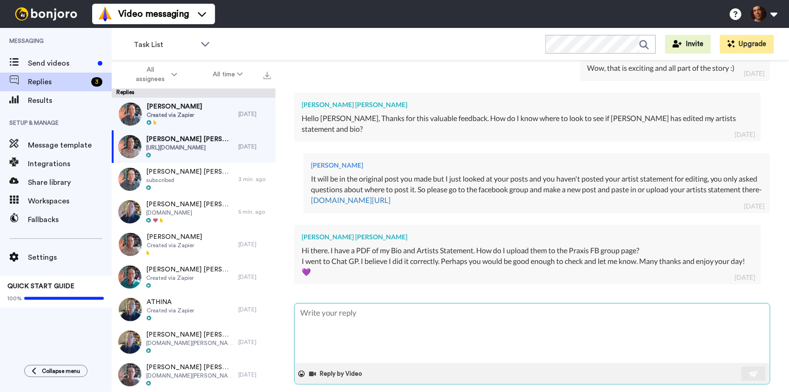
click at [449, 347] on textarea at bounding box center [532, 333] width 475 height 60
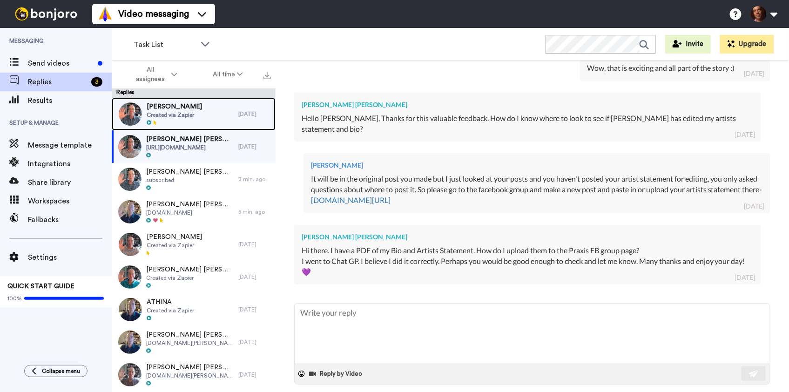
click at [181, 106] on span "Susan Aryamanesh" at bounding box center [174, 106] width 55 height 9
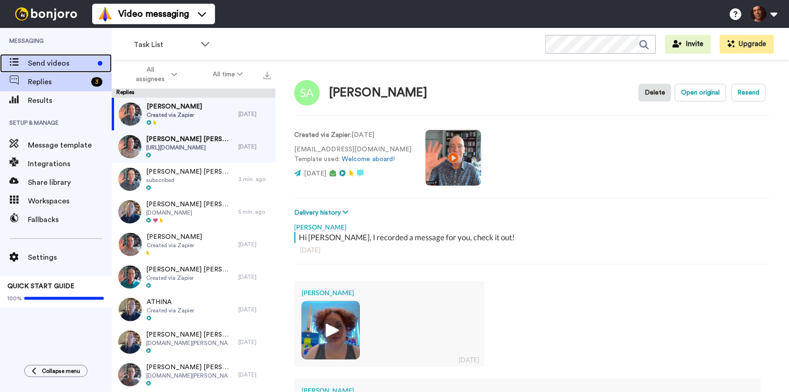
click at [81, 68] on span "Send videos" at bounding box center [61, 63] width 66 height 11
